Goal: Find specific page/section: Find specific page/section

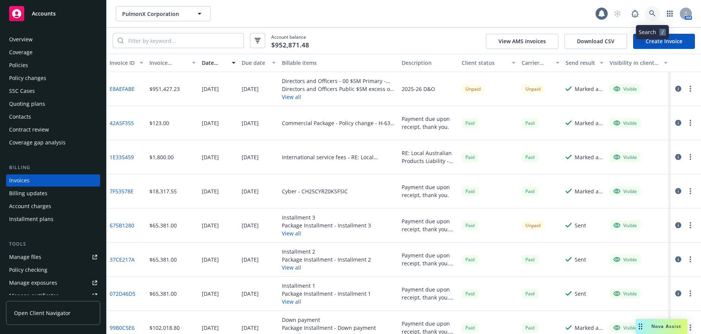
click at [653, 13] on icon at bounding box center [652, 13] width 6 height 6
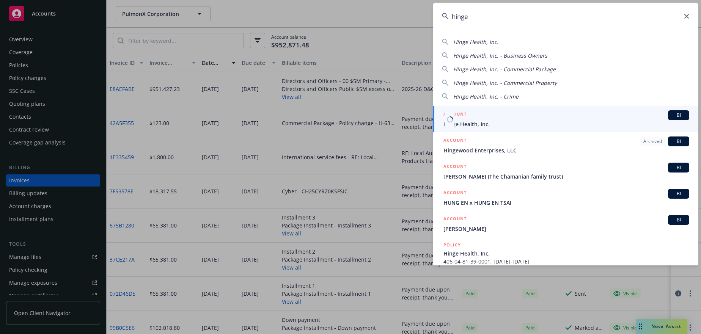
type input "hinge"
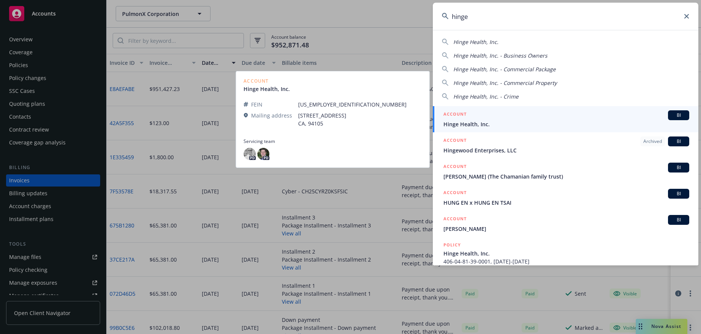
click at [466, 123] on span "Hinge Health, Inc." at bounding box center [567, 124] width 246 height 8
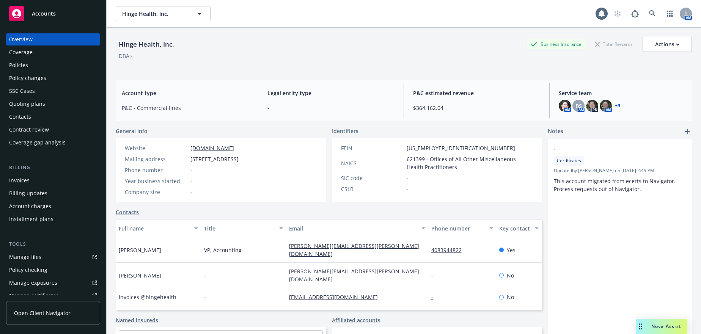
click at [20, 180] on div "Invoices" at bounding box center [19, 181] width 20 height 12
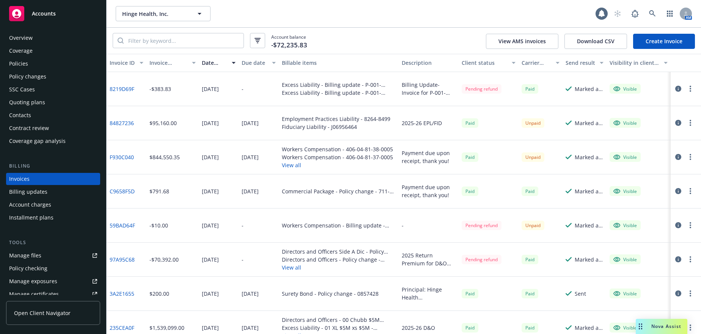
scroll to position [2, 0]
